Goal: Information Seeking & Learning: Learn about a topic

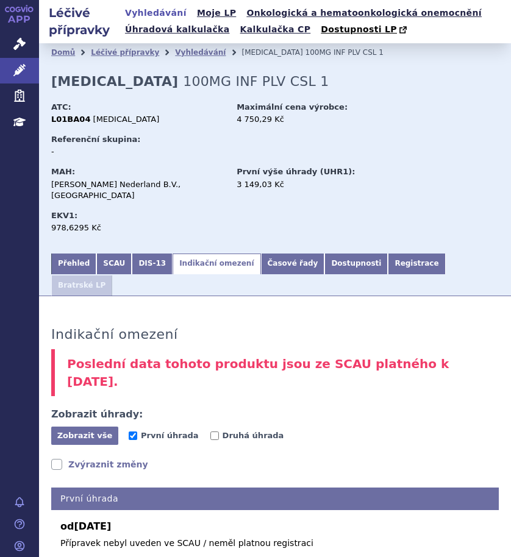
scroll to position [305, 0]
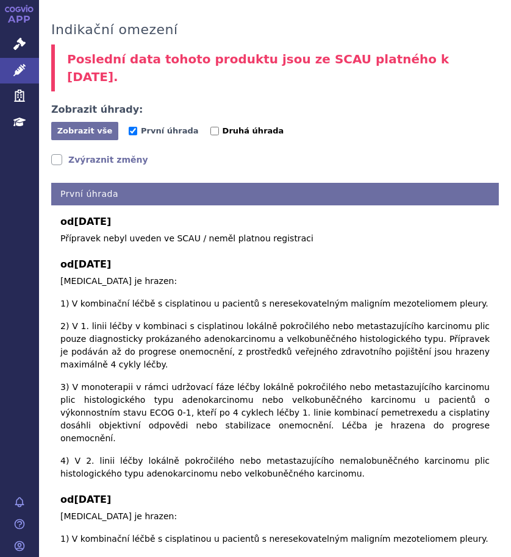
click at [229, 126] on span "Druhá úhrada" at bounding box center [253, 130] width 62 height 9
click at [219, 127] on input "Druhá úhrada" at bounding box center [214, 131] width 9 height 9
checkbox input "true"
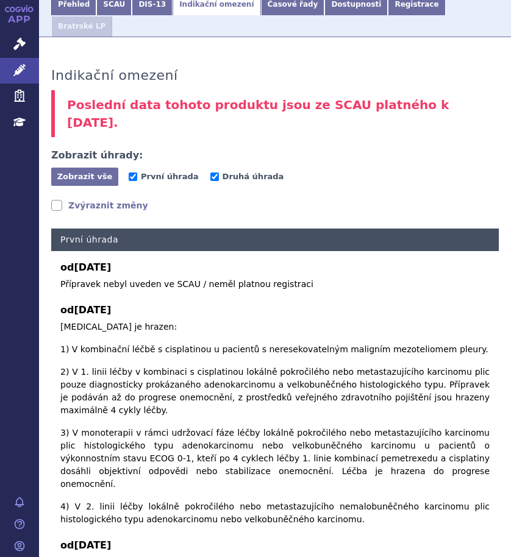
scroll to position [244, 0]
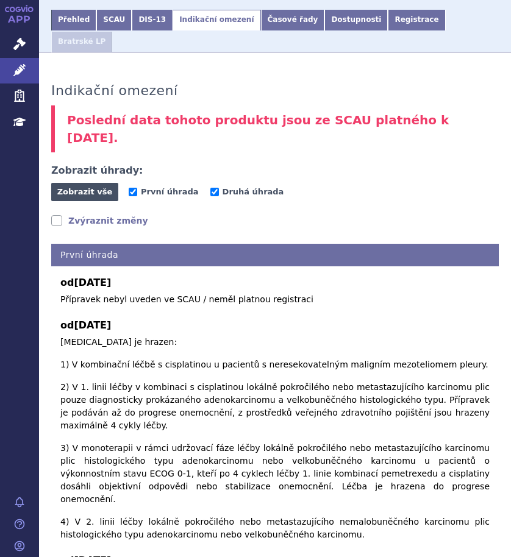
click at [91, 187] on span "Zobrazit vše" at bounding box center [84, 191] width 55 height 9
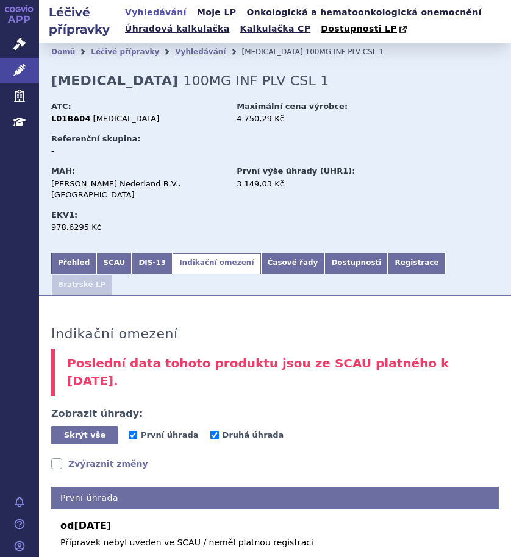
scroll to position [0, 0]
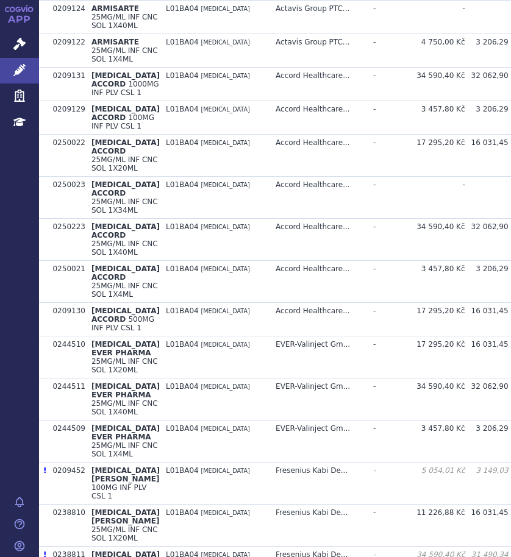
scroll to position [610, 0]
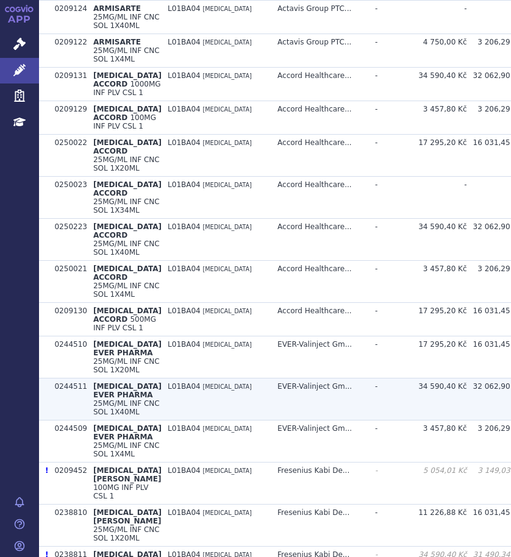
click at [162, 421] on td "L01BA04 PEMETREXED" at bounding box center [217, 400] width 110 height 42
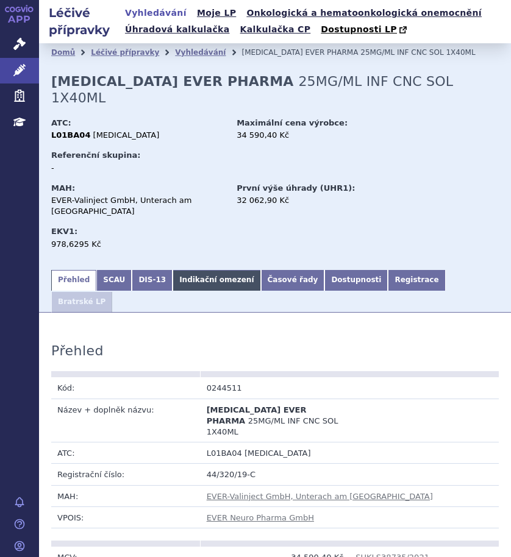
click at [201, 270] on link "Indikační omezení" at bounding box center [217, 280] width 88 height 21
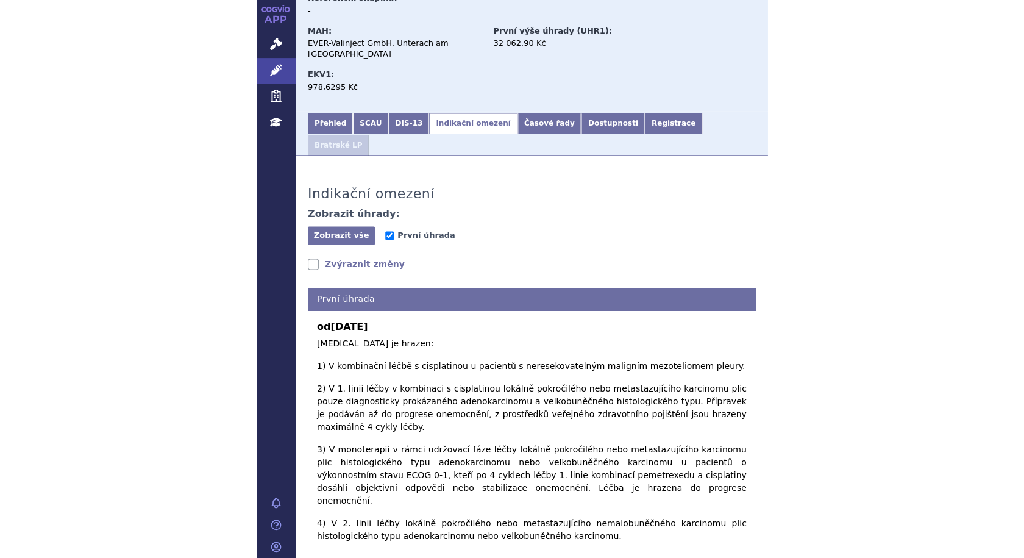
scroll to position [37, 0]
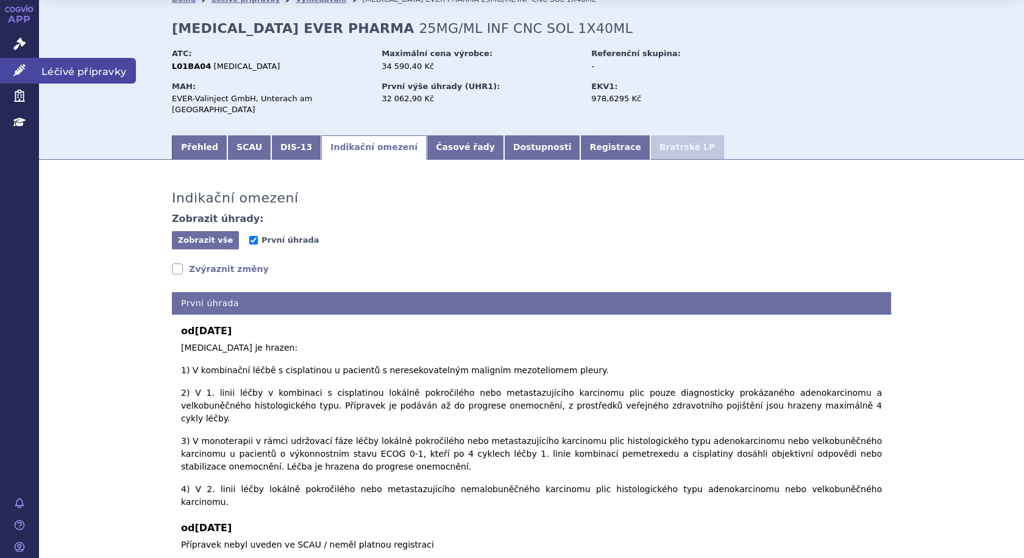
click at [67, 68] on span "Léčivé přípravky" at bounding box center [87, 71] width 97 height 26
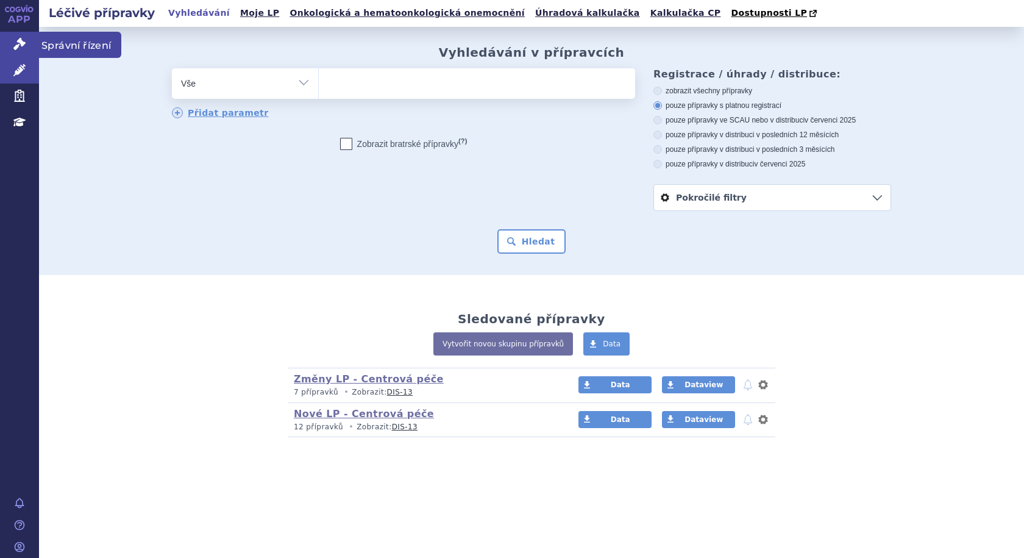
click at [86, 47] on span "Správní řízení" at bounding box center [80, 45] width 82 height 26
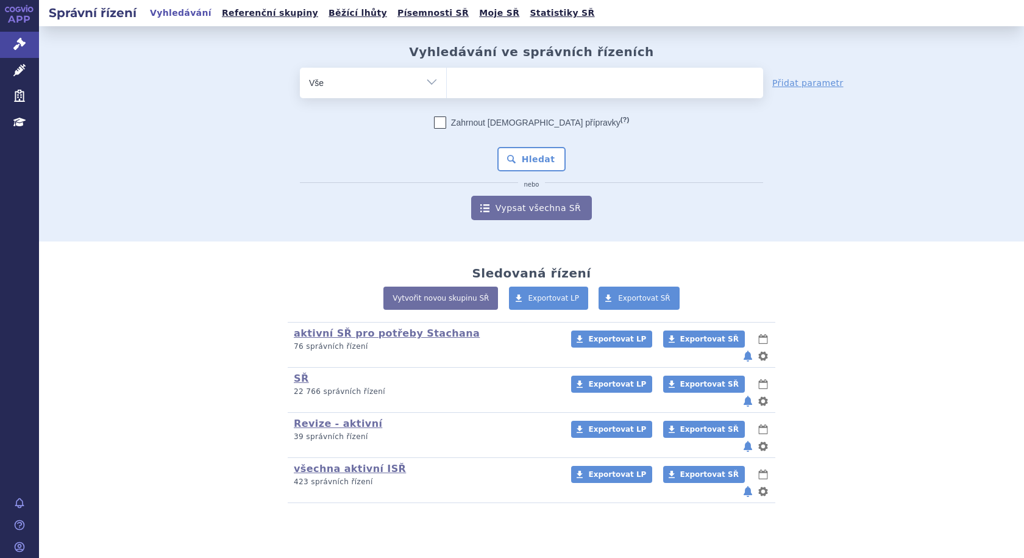
click at [461, 86] on input "search" at bounding box center [459, 81] width 7 height 15
